Goal: Task Accomplishment & Management: Complete application form

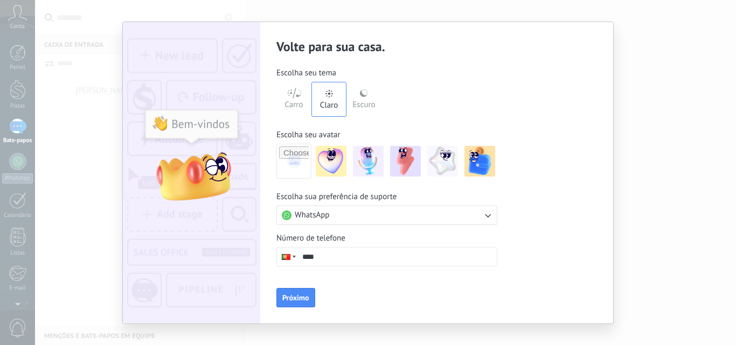
click at [364, 98] on div "Escuro" at bounding box center [363, 103] width 23 height 28
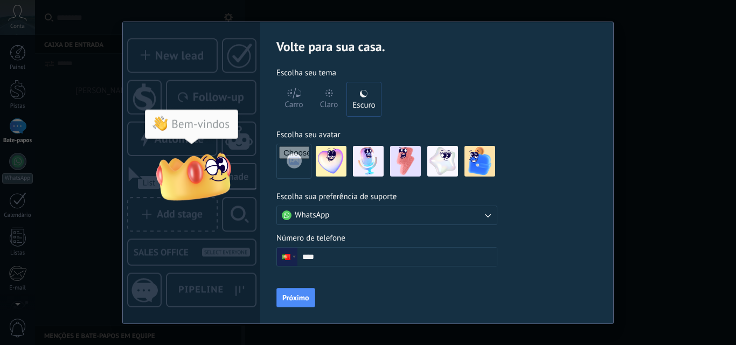
click at [290, 100] on font "Carro" at bounding box center [294, 105] width 18 height 10
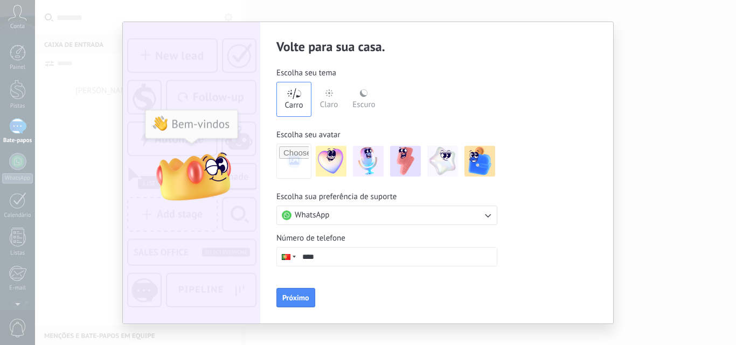
click at [326, 100] on font "Claro" at bounding box center [329, 105] width 18 height 10
click at [365, 101] on font "Escuro" at bounding box center [363, 105] width 23 height 10
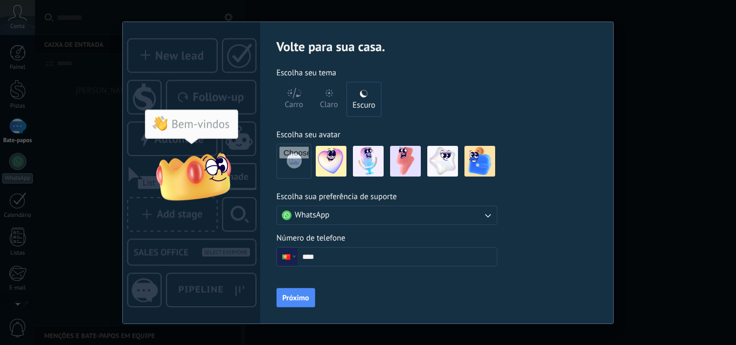
click at [405, 162] on img at bounding box center [405, 161] width 31 height 31
click at [365, 157] on img at bounding box center [368, 161] width 31 height 31
click at [409, 216] on button "WhatsApp" at bounding box center [386, 215] width 221 height 19
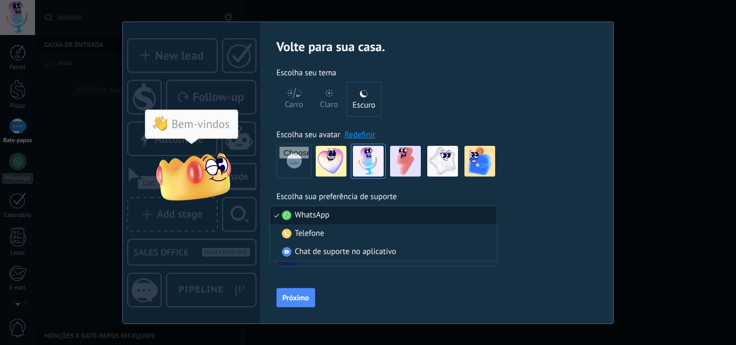
click at [409, 216] on li "WhatsApp" at bounding box center [383, 215] width 227 height 18
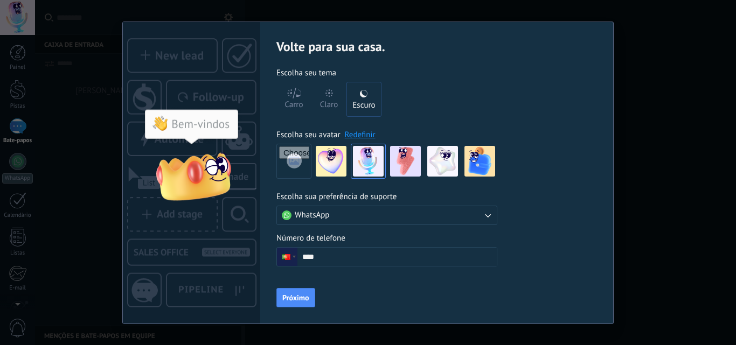
click at [384, 250] on input "****" at bounding box center [396, 257] width 199 height 18
type input "**"
type input "**********"
click at [289, 300] on font "Próximo" at bounding box center [295, 298] width 27 height 10
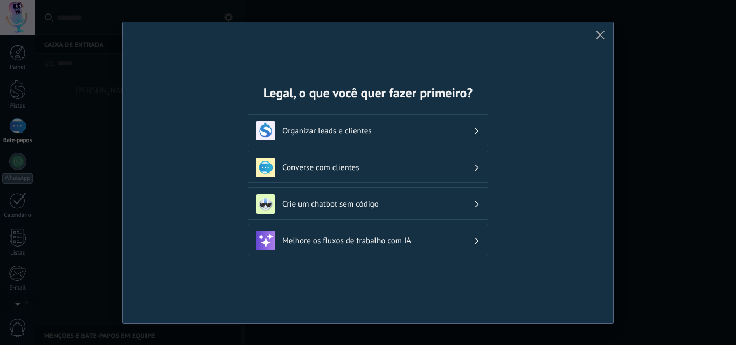
click at [431, 178] on div "Converse com clientes" at bounding box center [368, 167] width 240 height 32
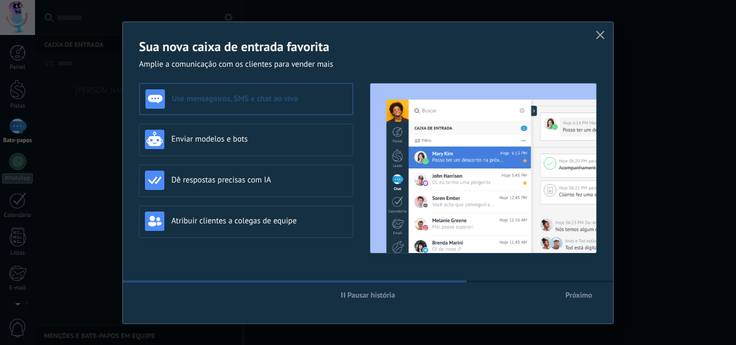
click at [596, 31] on icon "button" at bounding box center [600, 35] width 9 height 9
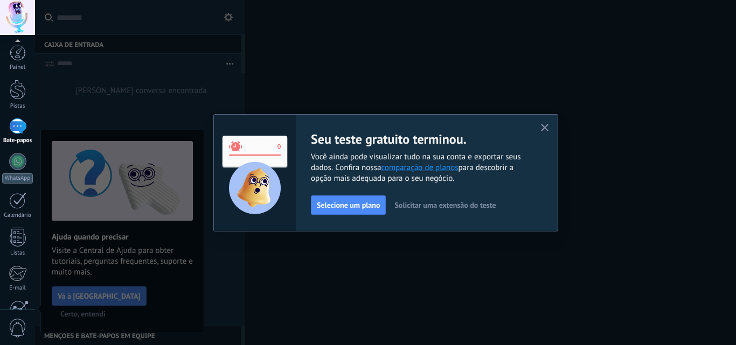
scroll to position [103, 0]
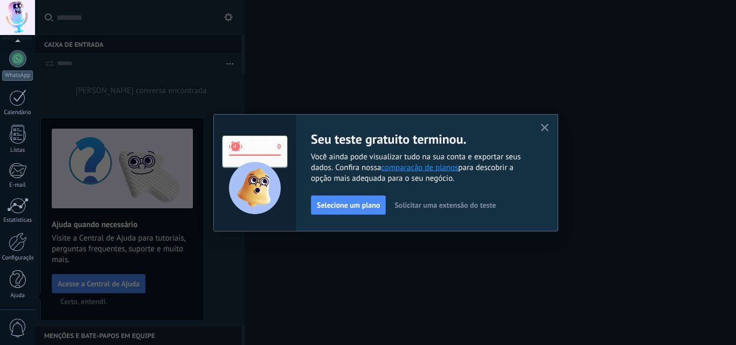
click at [416, 206] on font "Solicitar uma extensão do teste" at bounding box center [444, 205] width 101 height 10
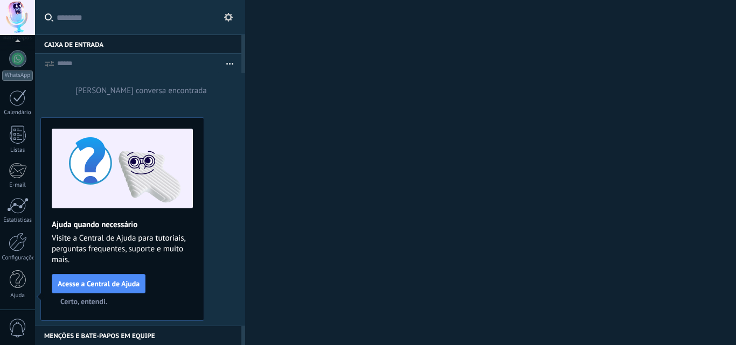
click at [87, 301] on font "Certo, entendi." at bounding box center [83, 302] width 47 height 10
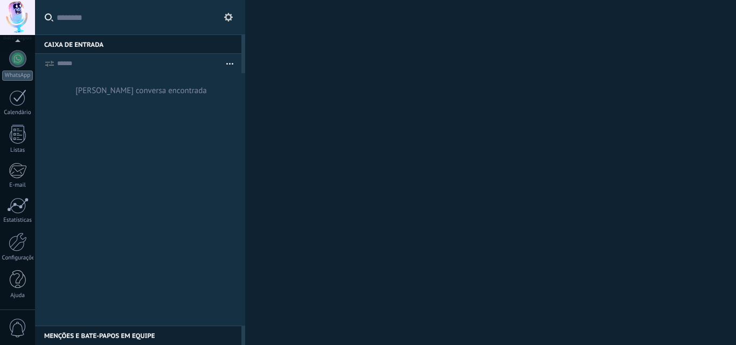
click at [115, 41] on div "Caixa de entrada 0" at bounding box center [138, 43] width 206 height 19
click at [18, 138] on div at bounding box center [18, 134] width 16 height 19
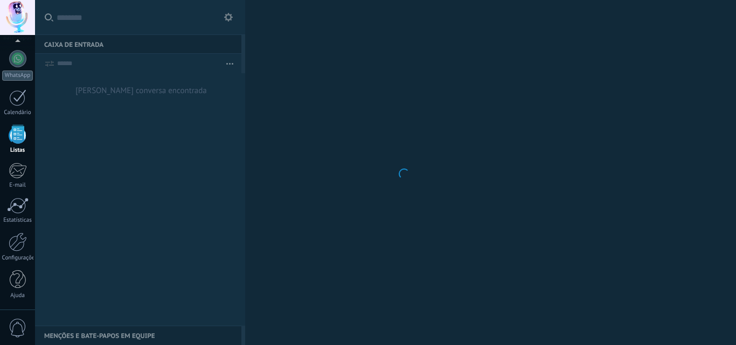
click at [18, 138] on div at bounding box center [18, 134] width 16 height 19
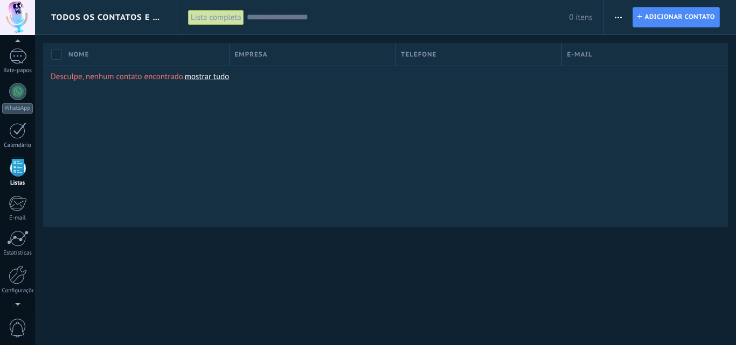
scroll to position [67, 0]
click at [83, 17] on font "Todos os contatos e empresas" at bounding box center [124, 17] width 147 height 10
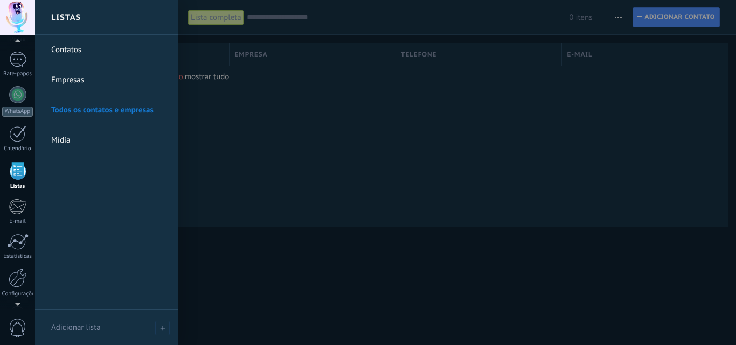
click at [551, 133] on div at bounding box center [403, 172] width 736 height 345
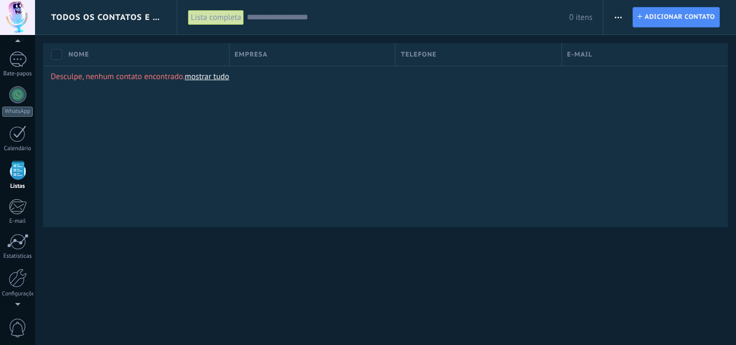
scroll to position [72, 0]
click at [18, 321] on span "0" at bounding box center [18, 328] width 18 height 19
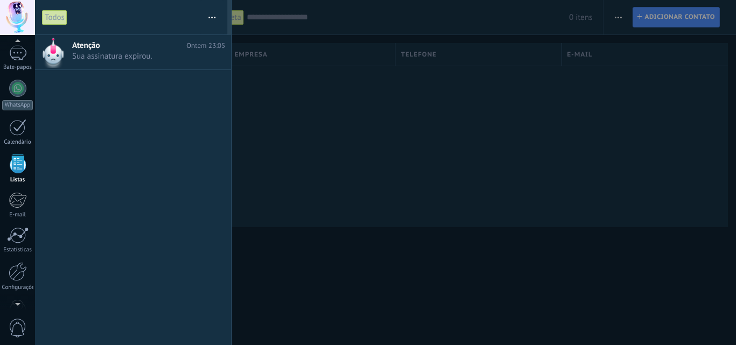
scroll to position [67, 0]
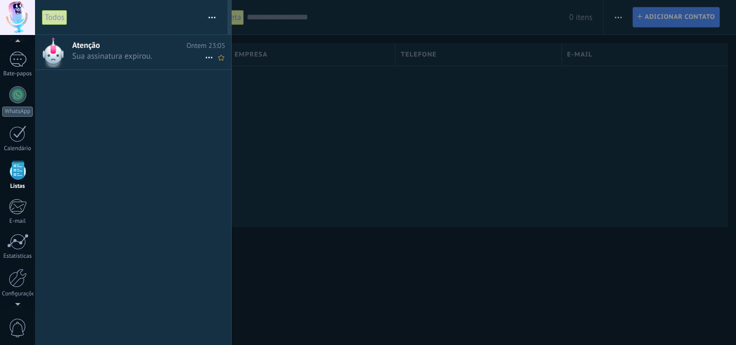
click at [91, 48] on font "Atenção" at bounding box center [86, 45] width 28 height 10
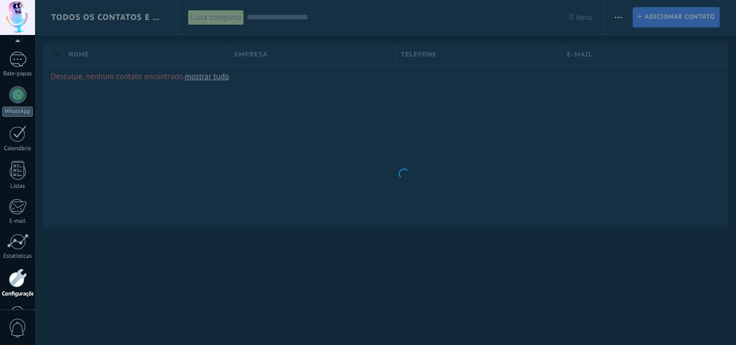
scroll to position [103, 0]
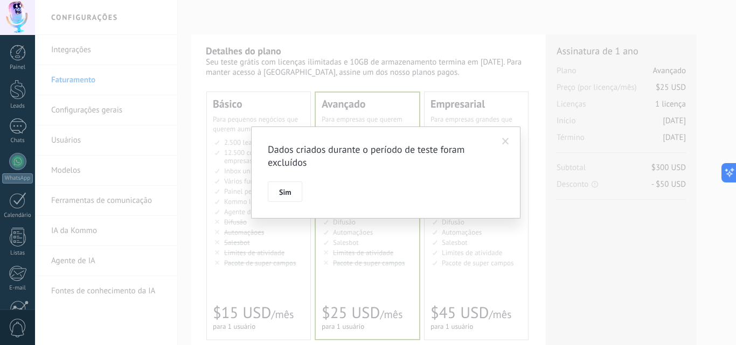
click at [505, 139] on span at bounding box center [505, 142] width 7 height 8
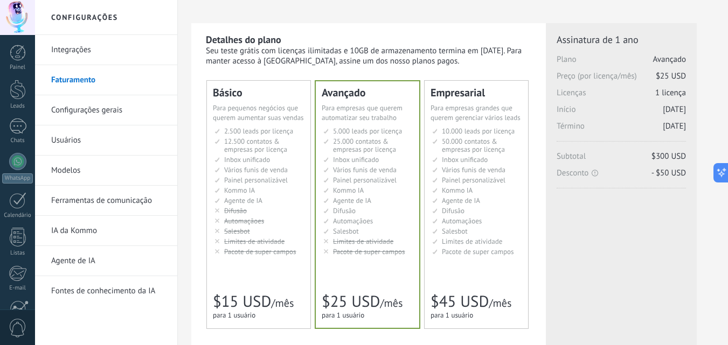
scroll to position [12, 0]
click at [257, 171] on span "Vários funis de venda" at bounding box center [256, 168] width 64 height 9
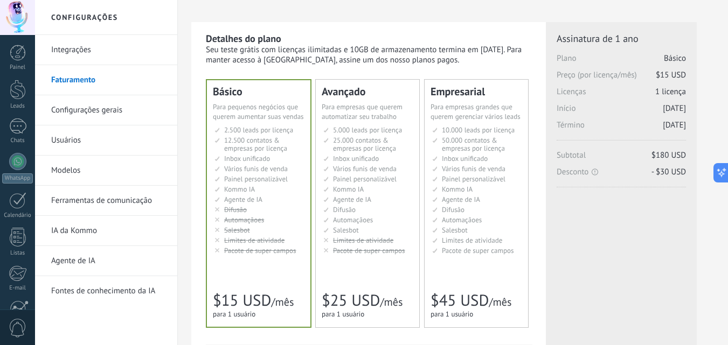
click at [479, 163] on span "Inbox unificado" at bounding box center [465, 158] width 46 height 9
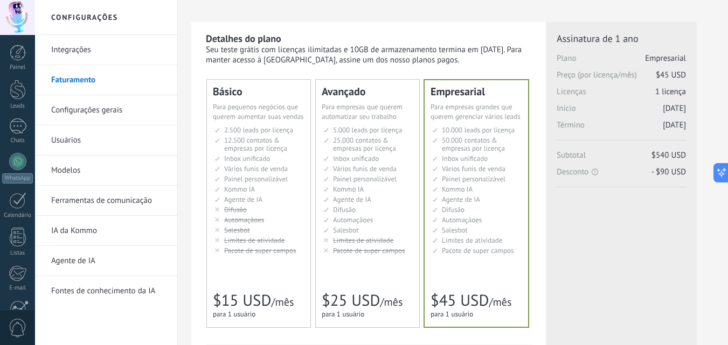
click at [479, 163] on span "Inbox unificado" at bounding box center [465, 158] width 46 height 9
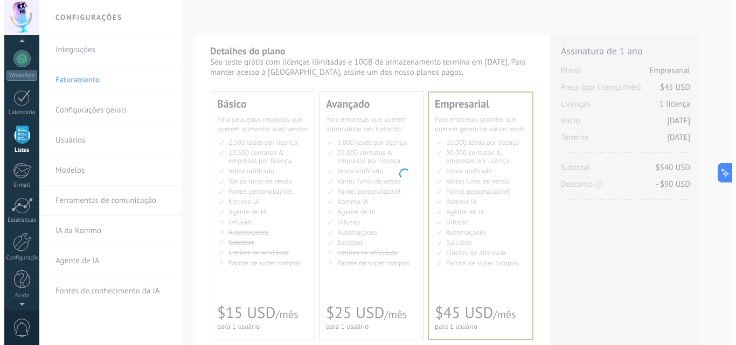
scroll to position [67, 0]
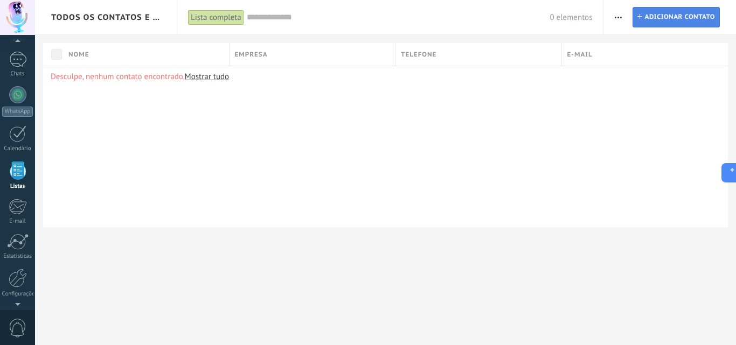
click at [663, 15] on span "Adicionar contato" at bounding box center [680, 17] width 71 height 19
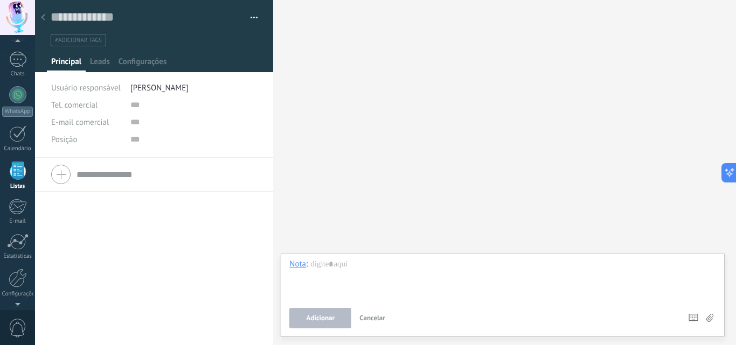
drag, startPoint x: 663, startPoint y: 15, endPoint x: 283, endPoint y: 19, distance: 380.0
click at [283, 19] on div "Buscar Carregar mais Participantes:" at bounding box center [504, 172] width 463 height 345
click at [59, 174] on div at bounding box center [154, 174] width 206 height 27
